Goal: Task Accomplishment & Management: Manage account settings

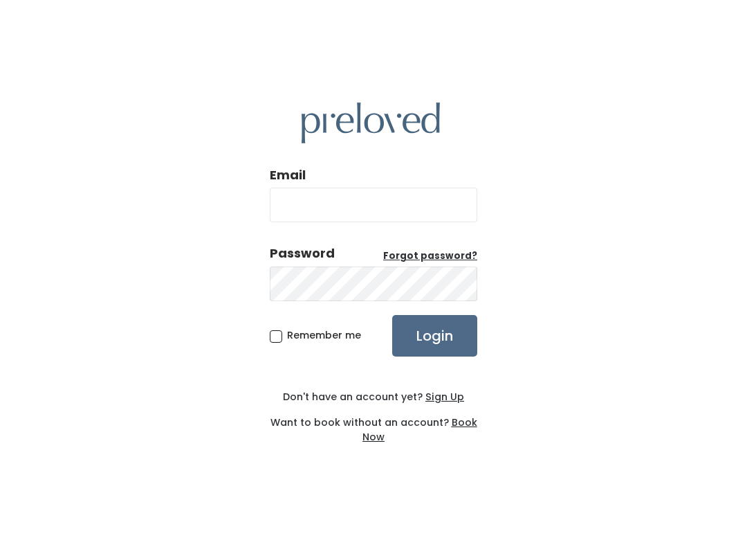
click at [389, 215] on input "Email" at bounding box center [374, 205] width 208 height 35
type input "spanishfork.store@preloved.love"
click at [435, 335] on input "Login" at bounding box center [434, 336] width 85 height 42
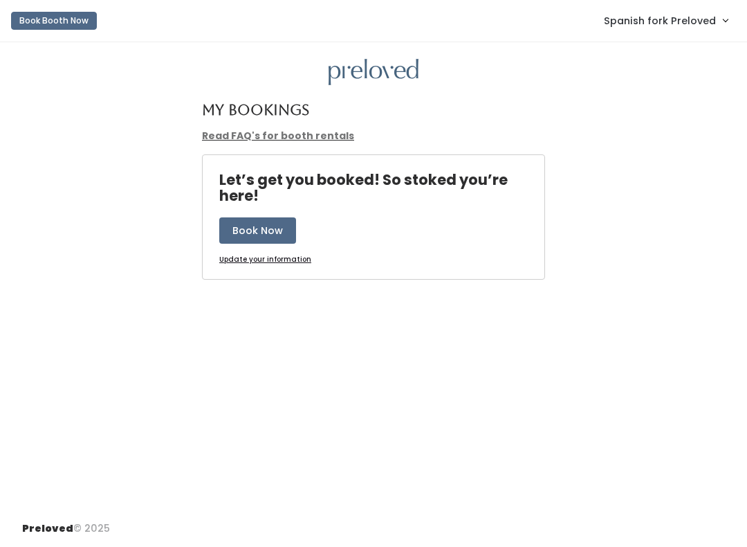
click at [453, 340] on div "My Bookings Read FAQ's for booth rentals Let’s get you booked! So stoked you’re…" at bounding box center [373, 276] width 747 height 468
click at [689, 15] on span "Spanish fork Preloved" at bounding box center [660, 20] width 112 height 15
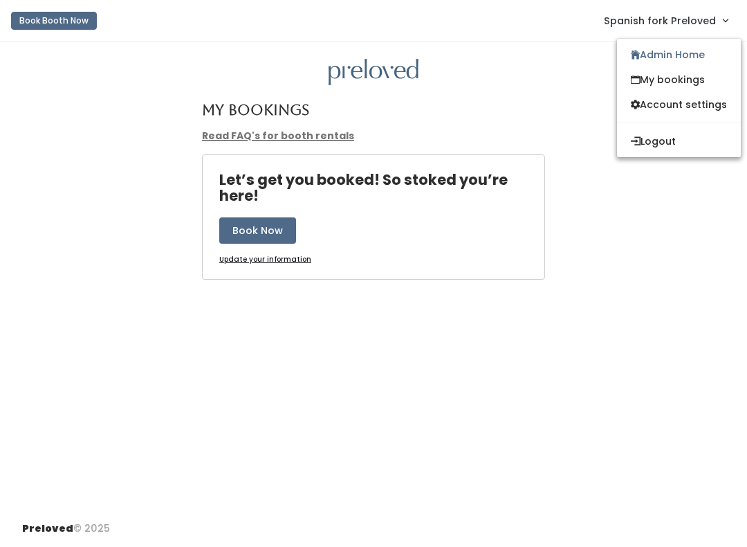
click at [682, 49] on link "Admin Home" at bounding box center [679, 54] width 124 height 25
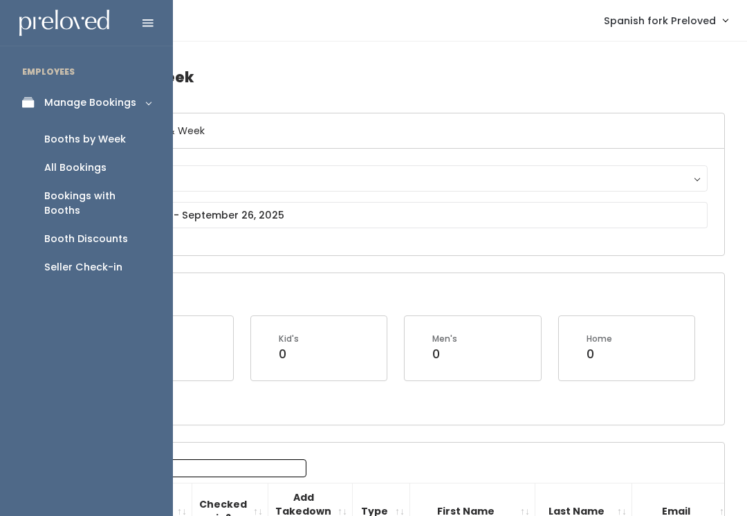
click at [337, 192] on button "Spanish Fork" at bounding box center [398, 178] width 620 height 26
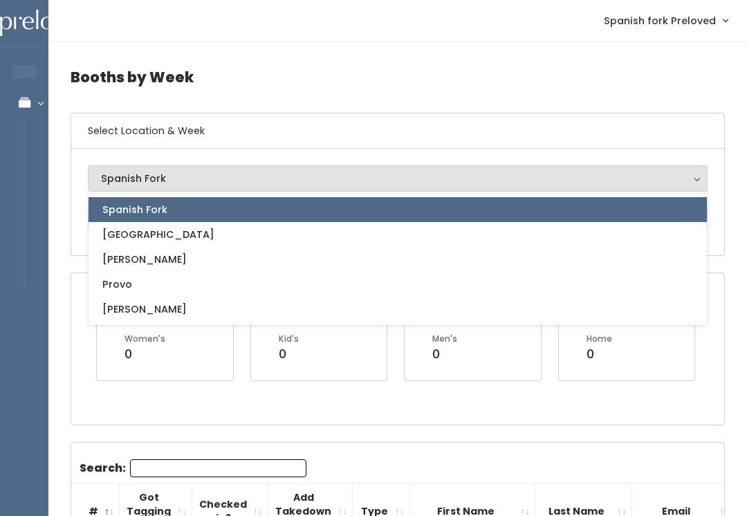
click at [363, 125] on h6 "Select Location & Week" at bounding box center [397, 130] width 653 height 35
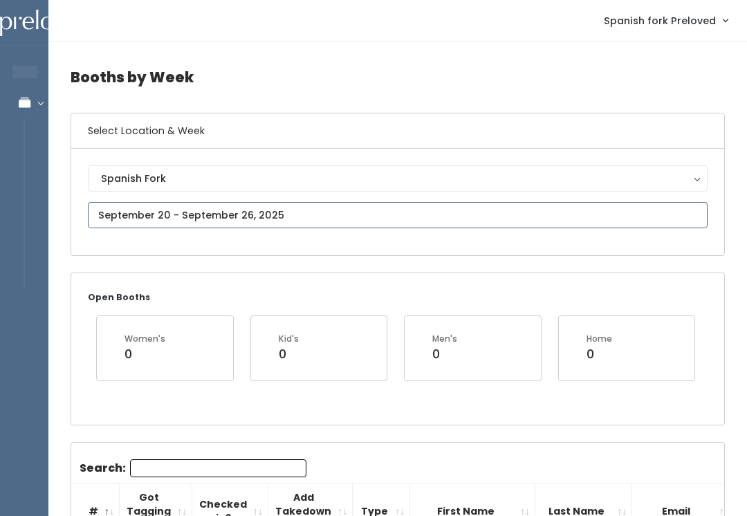
click at [303, 223] on input "text" at bounding box center [398, 215] width 620 height 26
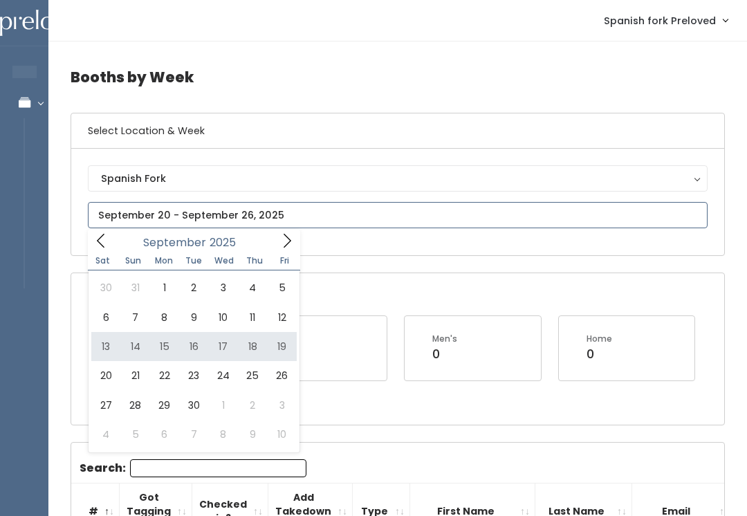
type input "September 13 to September 19"
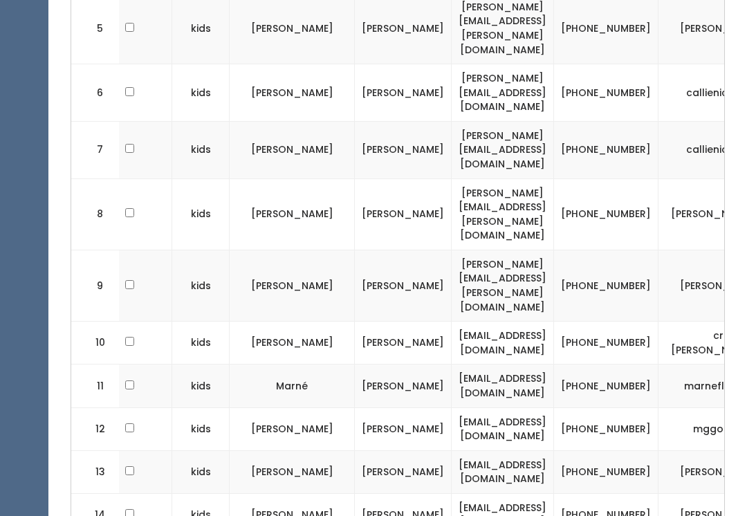
scroll to position [658, 0]
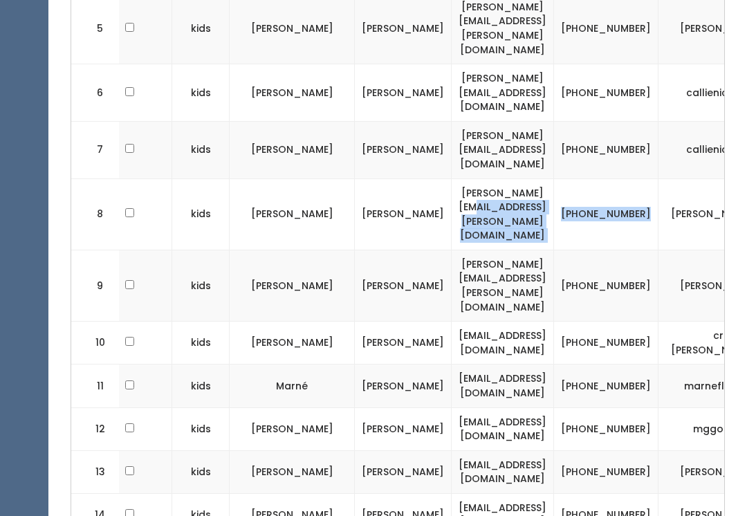
click at [610, 179] on td "(385) 224-9806" at bounding box center [606, 214] width 104 height 71
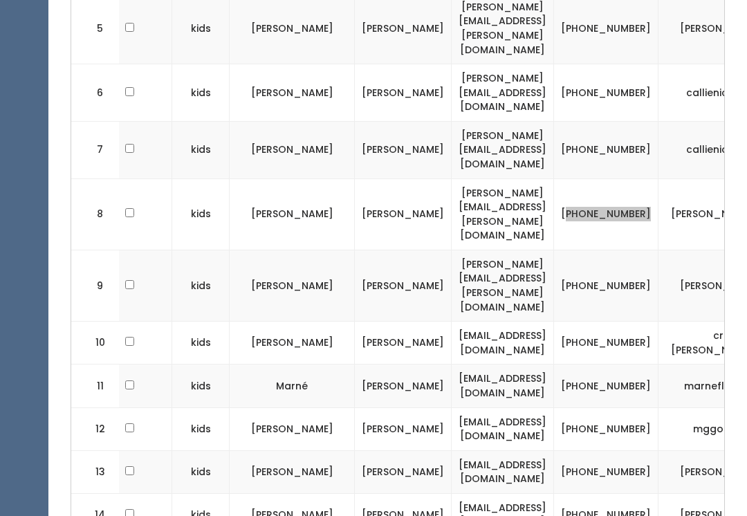
scroll to position [657, 0]
